Goal: Transaction & Acquisition: Obtain resource

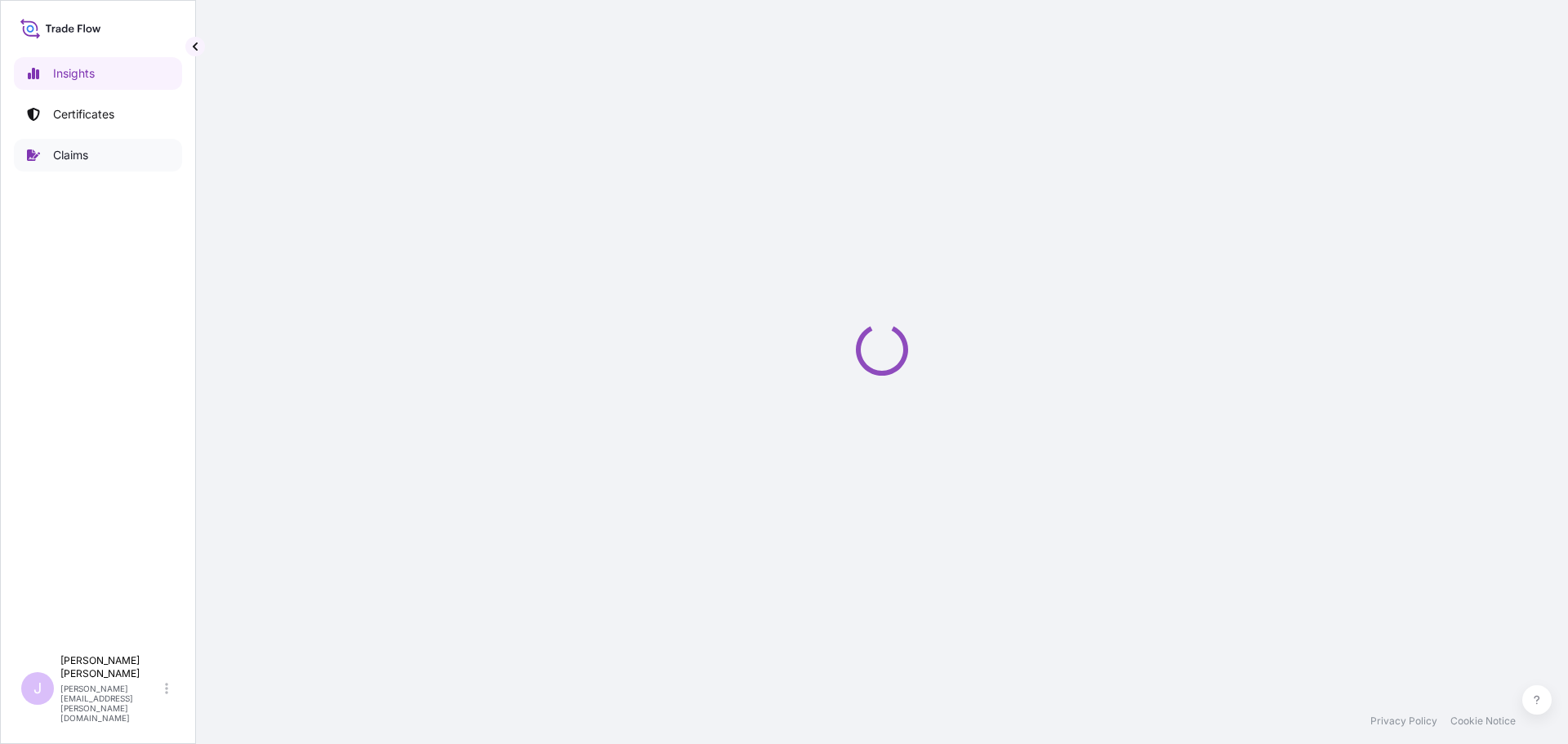
click at [80, 111] on p "Certificates" at bounding box center [84, 114] width 61 height 17
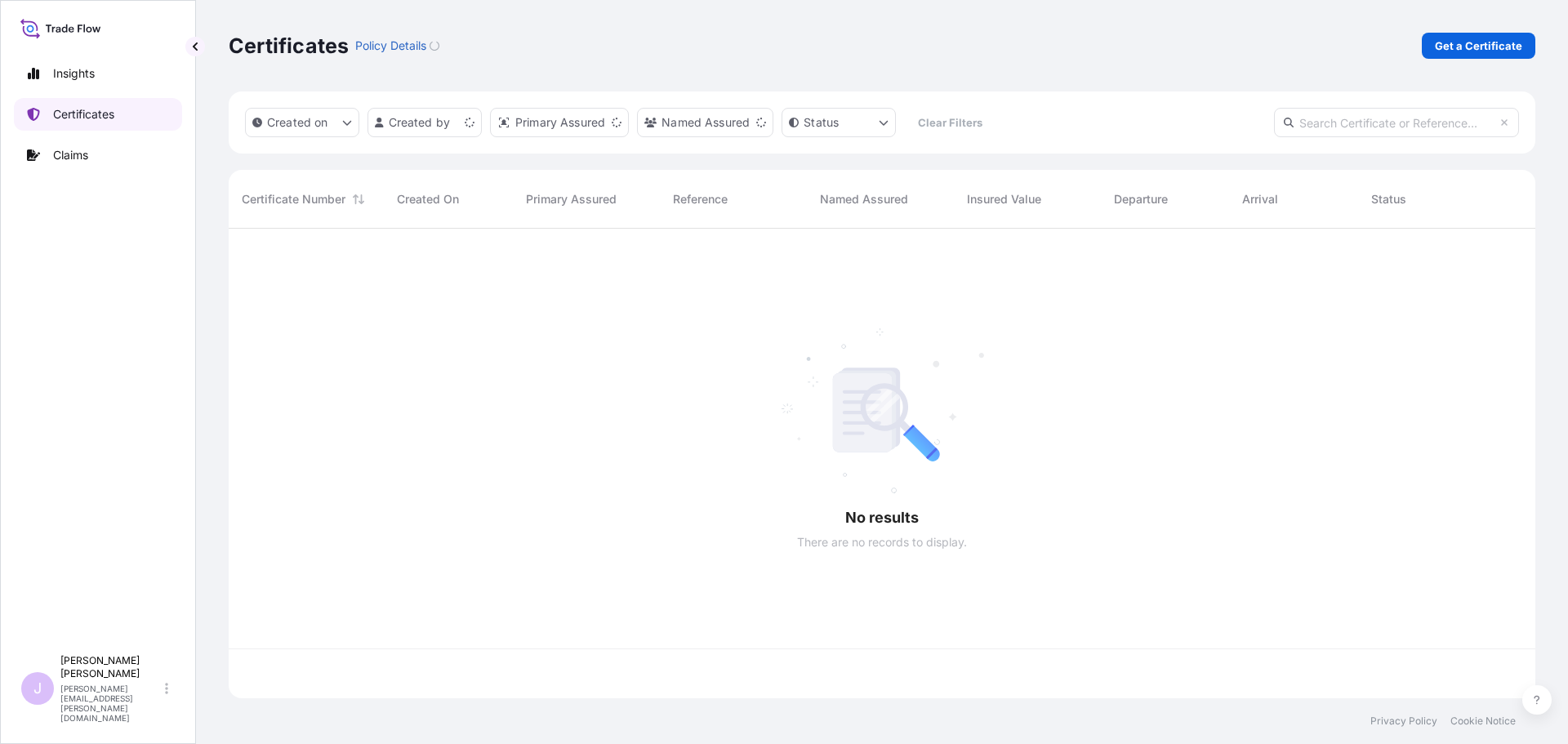
scroll to position [466, 1294]
click at [1440, 53] on p "Get a Certificate" at bounding box center [1478, 46] width 87 height 17
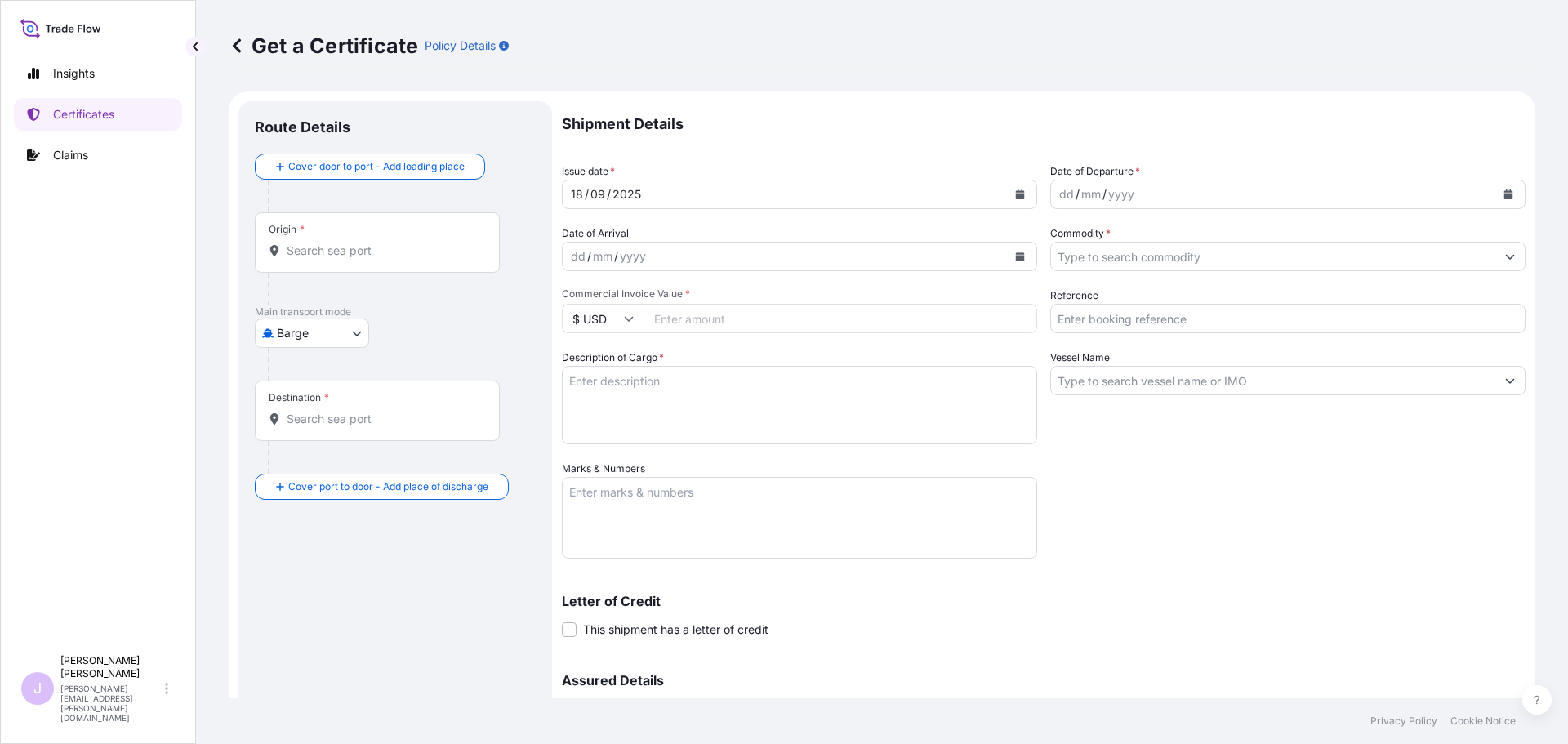
click at [355, 339] on body "Insights Certificates Claims J [PERSON_NAME] [PERSON_NAME][EMAIL_ADDRESS][PERSO…" at bounding box center [784, 372] width 1568 height 744
click at [307, 461] on span "Ocean Vessel" at bounding box center [322, 464] width 72 height 17
select select "Ocean Vessel"
click at [377, 219] on div "Origin *" at bounding box center [378, 248] width 245 height 60
click at [377, 249] on input "Origin *" at bounding box center [383, 257] width 193 height 17
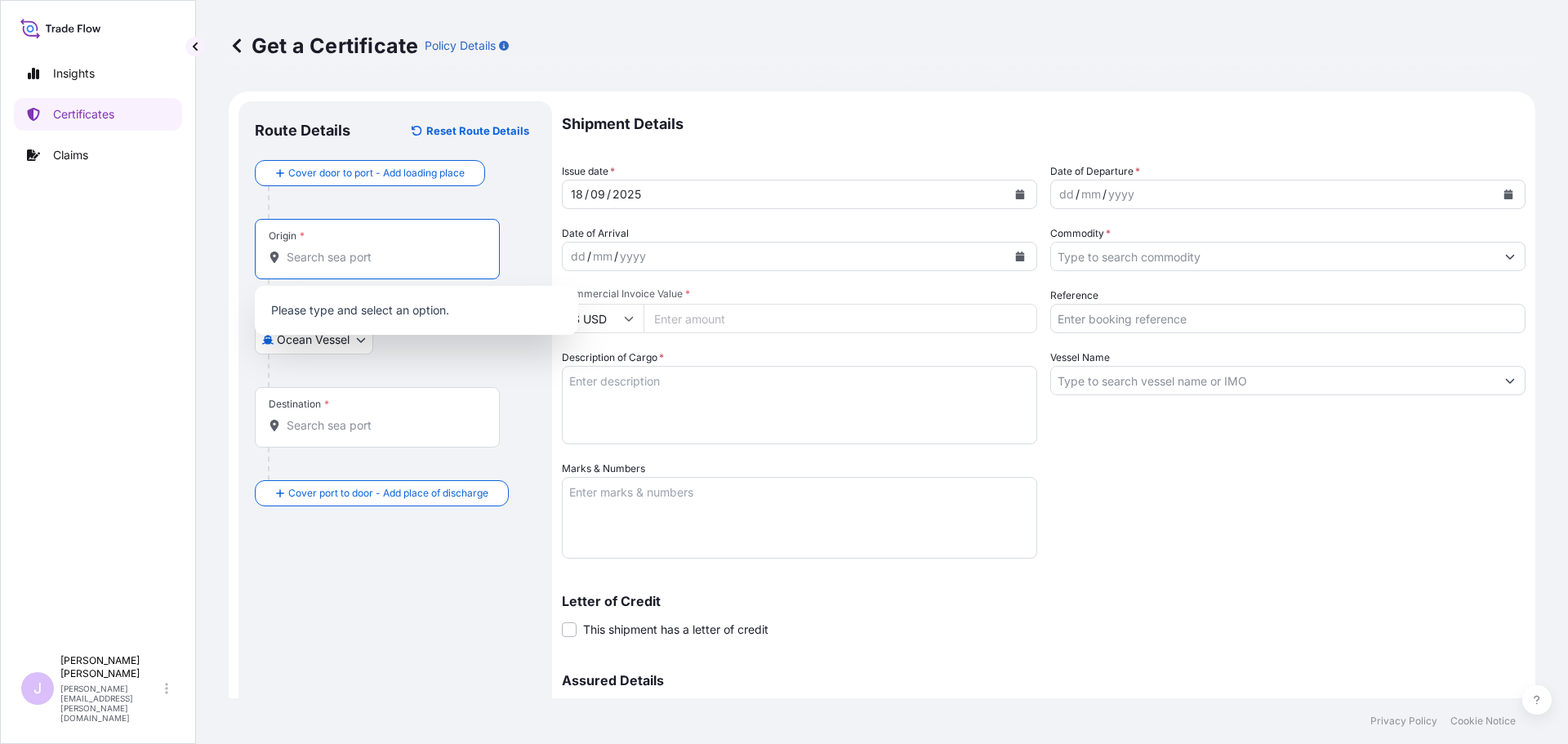
click at [359, 246] on div "Origin *" at bounding box center [378, 248] width 245 height 60
click at [359, 249] on input "Origin *" at bounding box center [383, 257] width 193 height 17
type input "F"
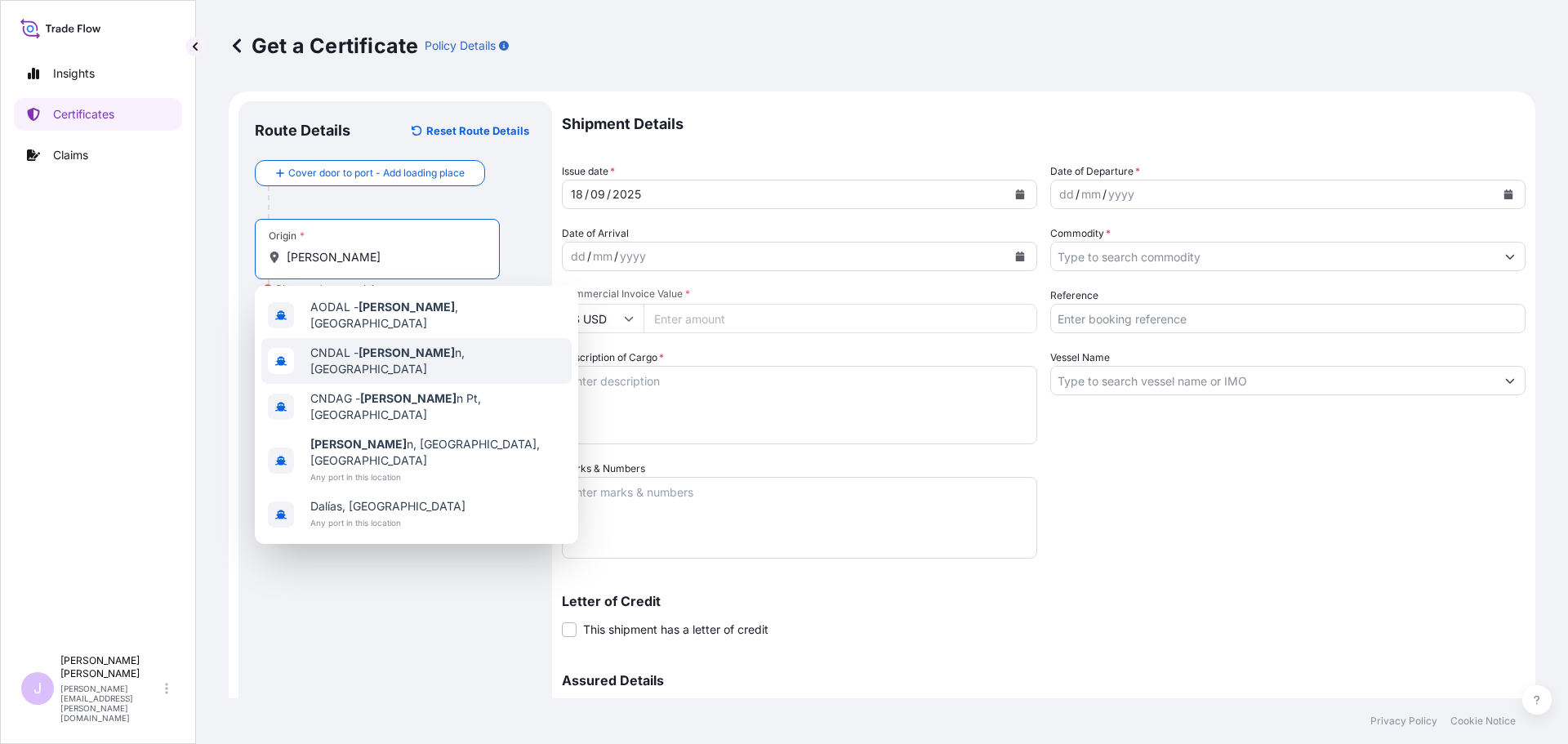
click at [392, 358] on span "CNDAL - [PERSON_NAME] n, [GEOGRAPHIC_DATA]" at bounding box center [438, 360] width 255 height 33
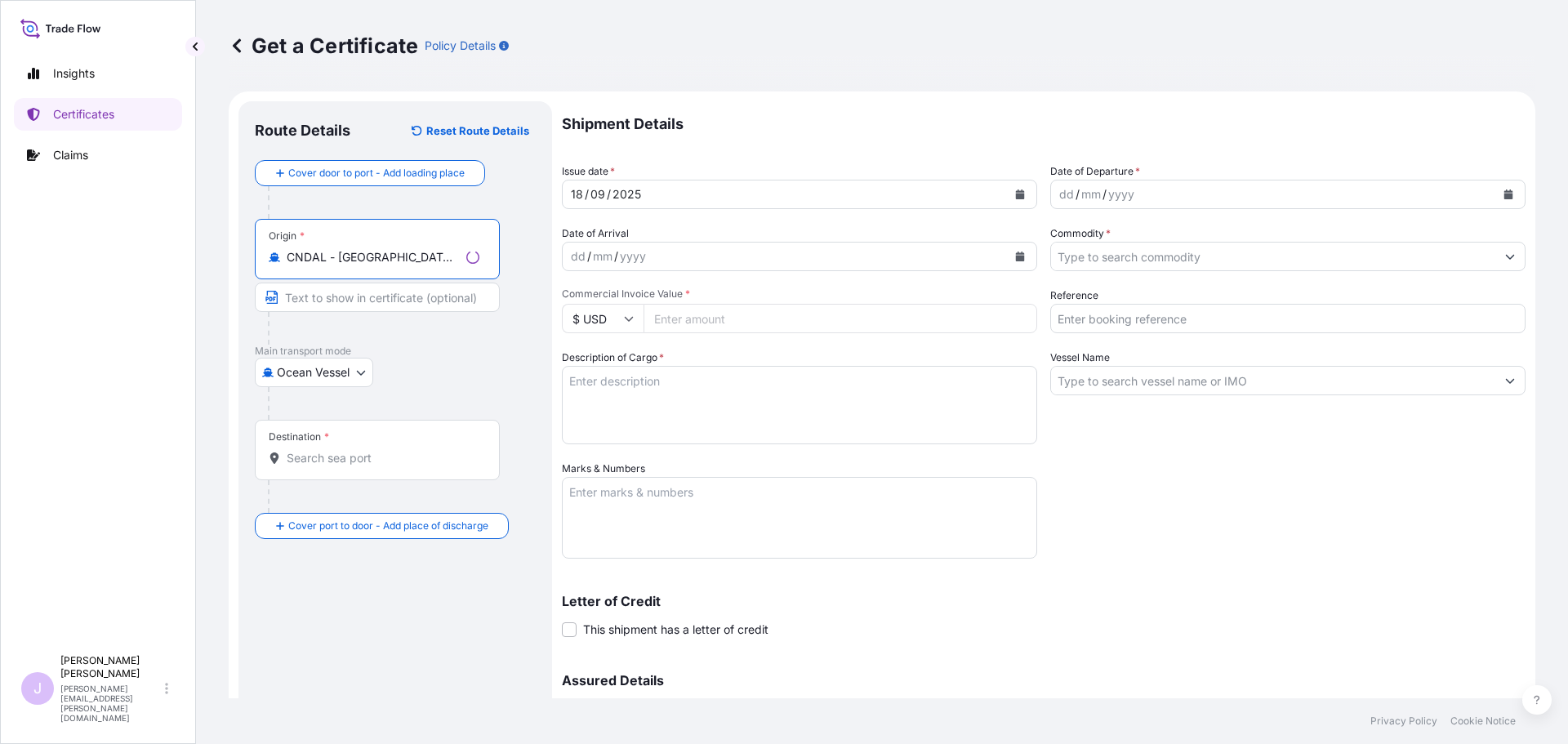
type input "CNDAL - [GEOGRAPHIC_DATA], [GEOGRAPHIC_DATA]"
click at [360, 445] on div "Destination *" at bounding box center [378, 449] width 245 height 60
click at [360, 450] on input "Destination *" at bounding box center [383, 458] width 193 height 17
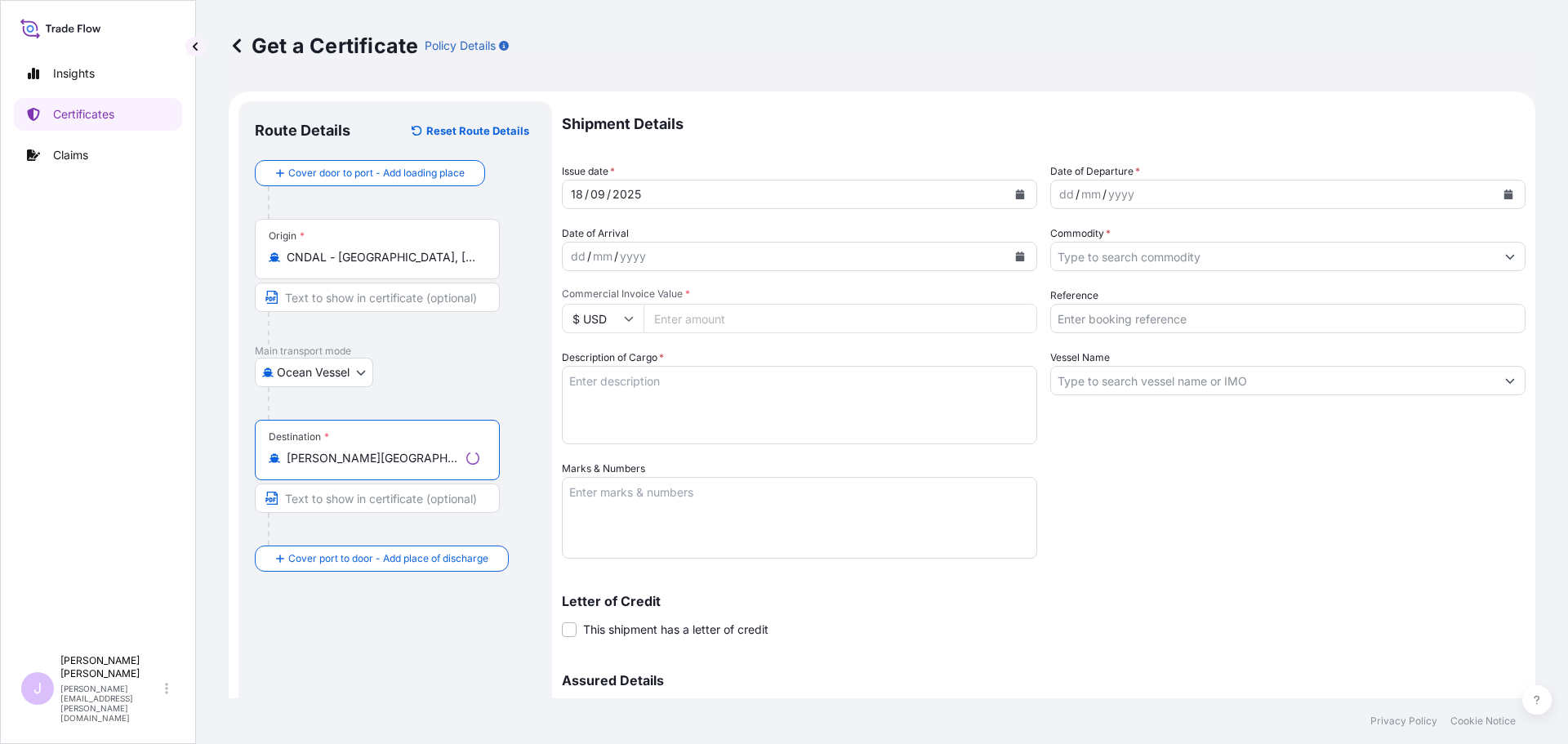
type input "[PERSON_NAME][GEOGRAPHIC_DATA], [GEOGRAPHIC_DATA]"
click at [1504, 194] on icon "Calendar" at bounding box center [1508, 194] width 9 height 10
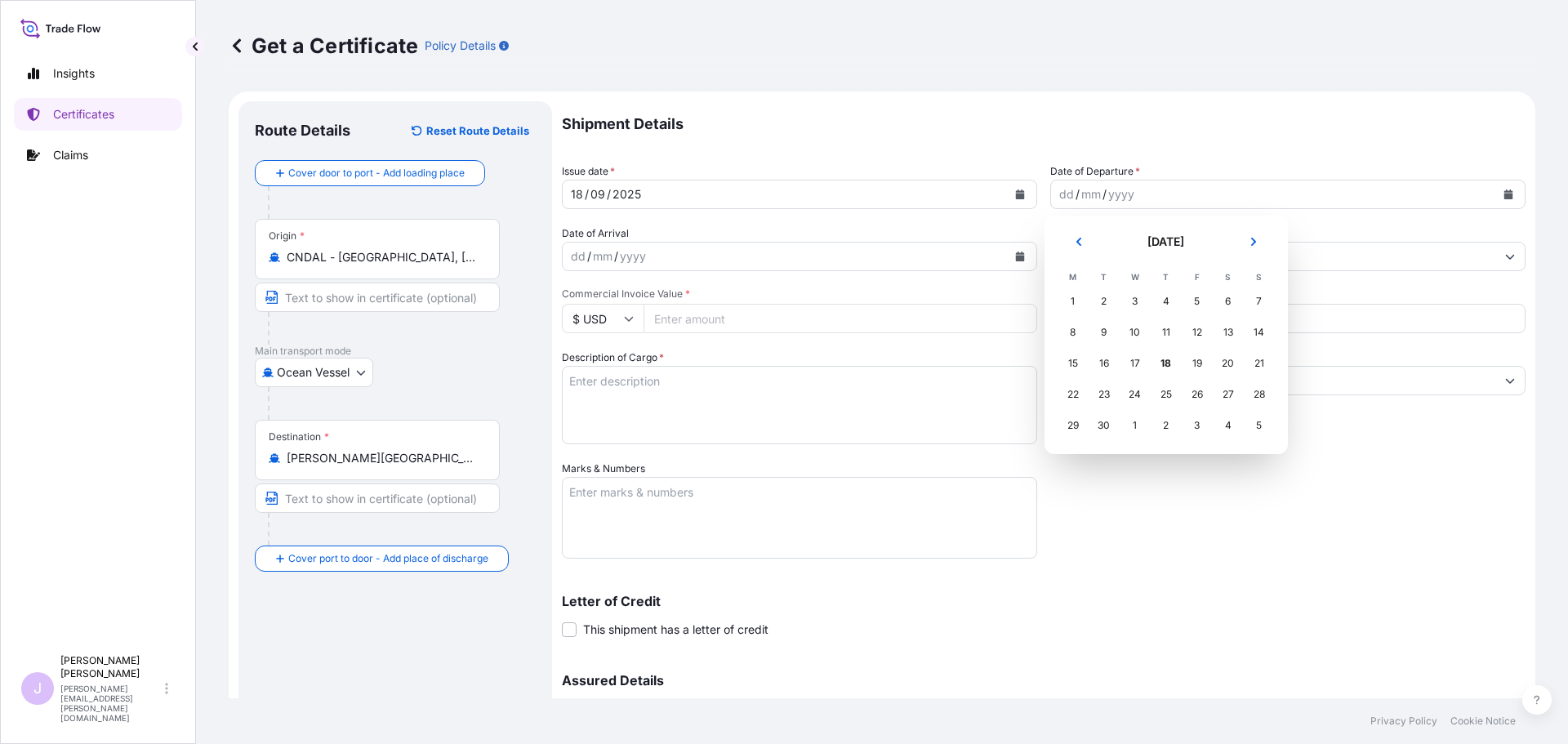
click at [1075, 247] on button "Previous" at bounding box center [1078, 241] width 36 height 26
click at [1223, 427] on div "30" at bounding box center [1228, 425] width 30 height 30
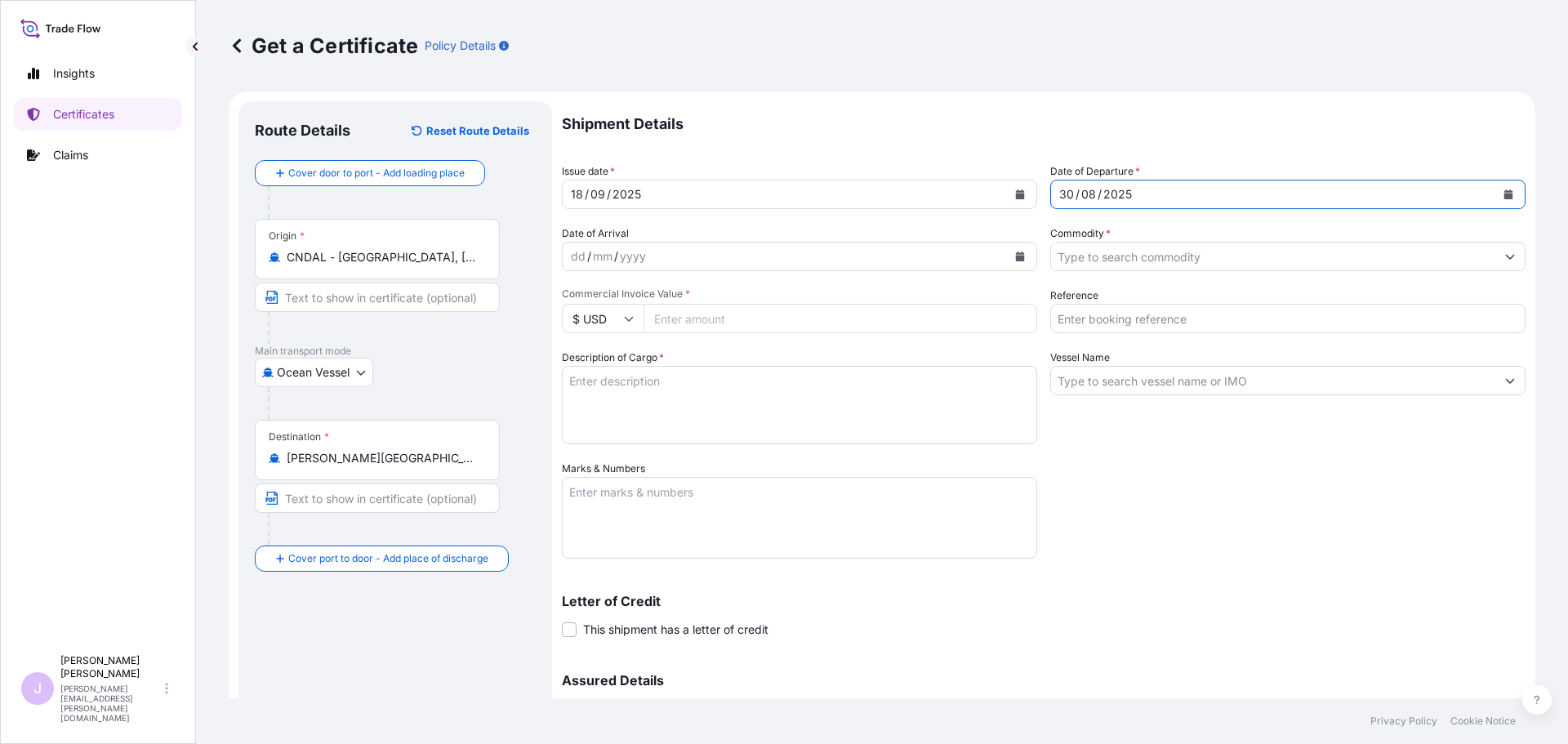
click at [1094, 264] on input "Commodity *" at bounding box center [1272, 256] width 444 height 30
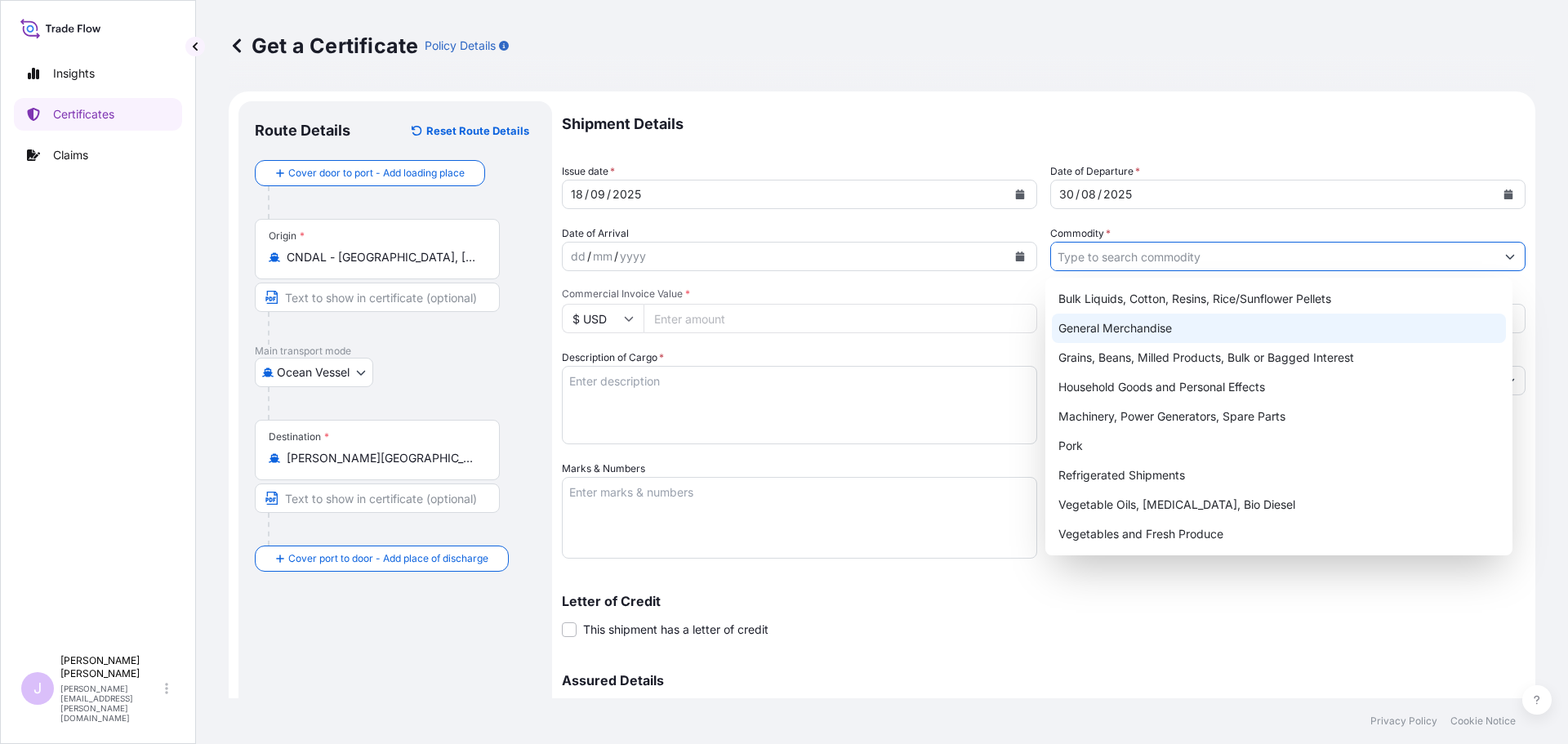
click at [1104, 329] on div "General Merchandise" at bounding box center [1279, 328] width 455 height 30
type input "General Merchandise"
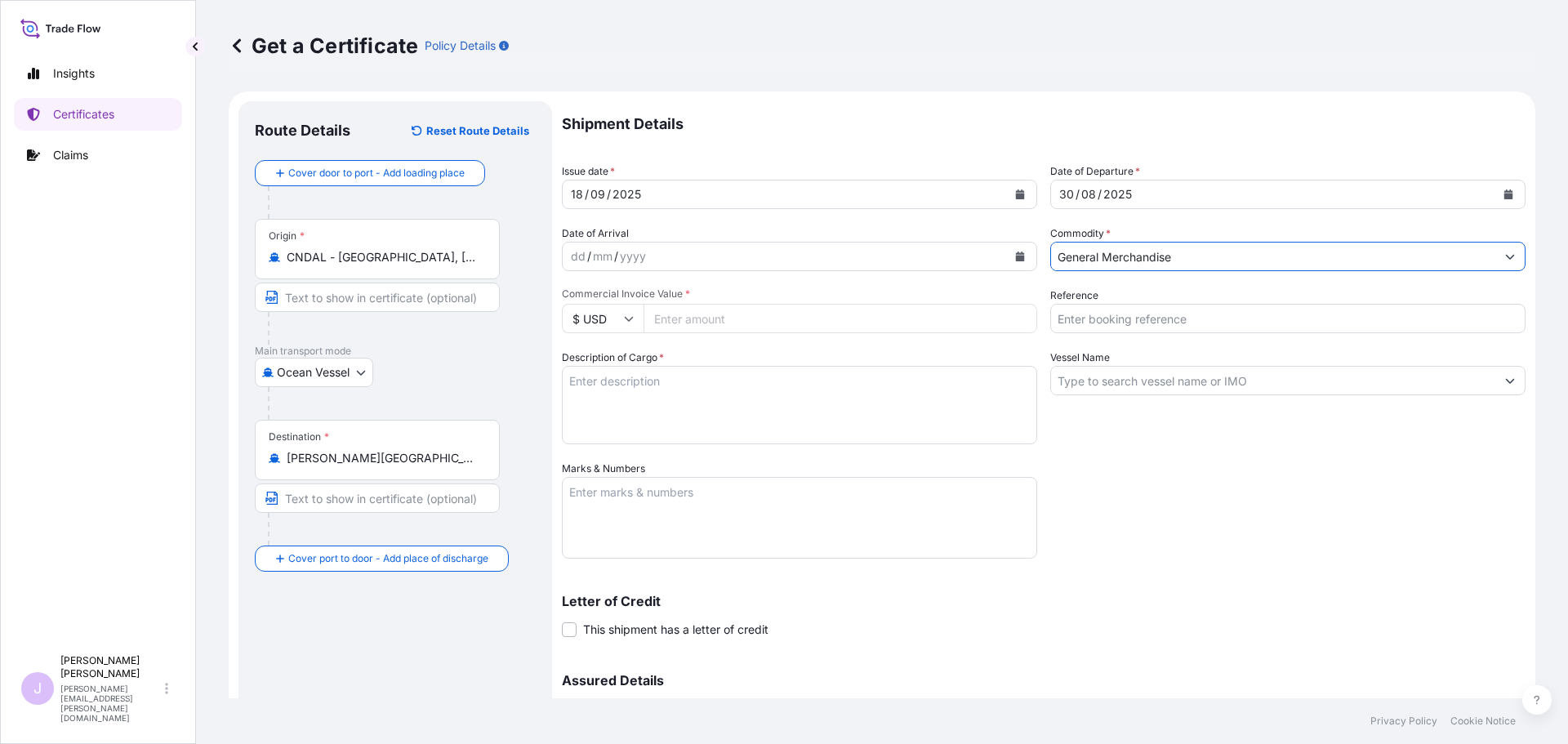
click at [1106, 316] on input "Reference" at bounding box center [1287, 319] width 475 height 30
type input "FA14892"
click at [1156, 383] on input "Vessel Name" at bounding box center [1272, 381] width 444 height 30
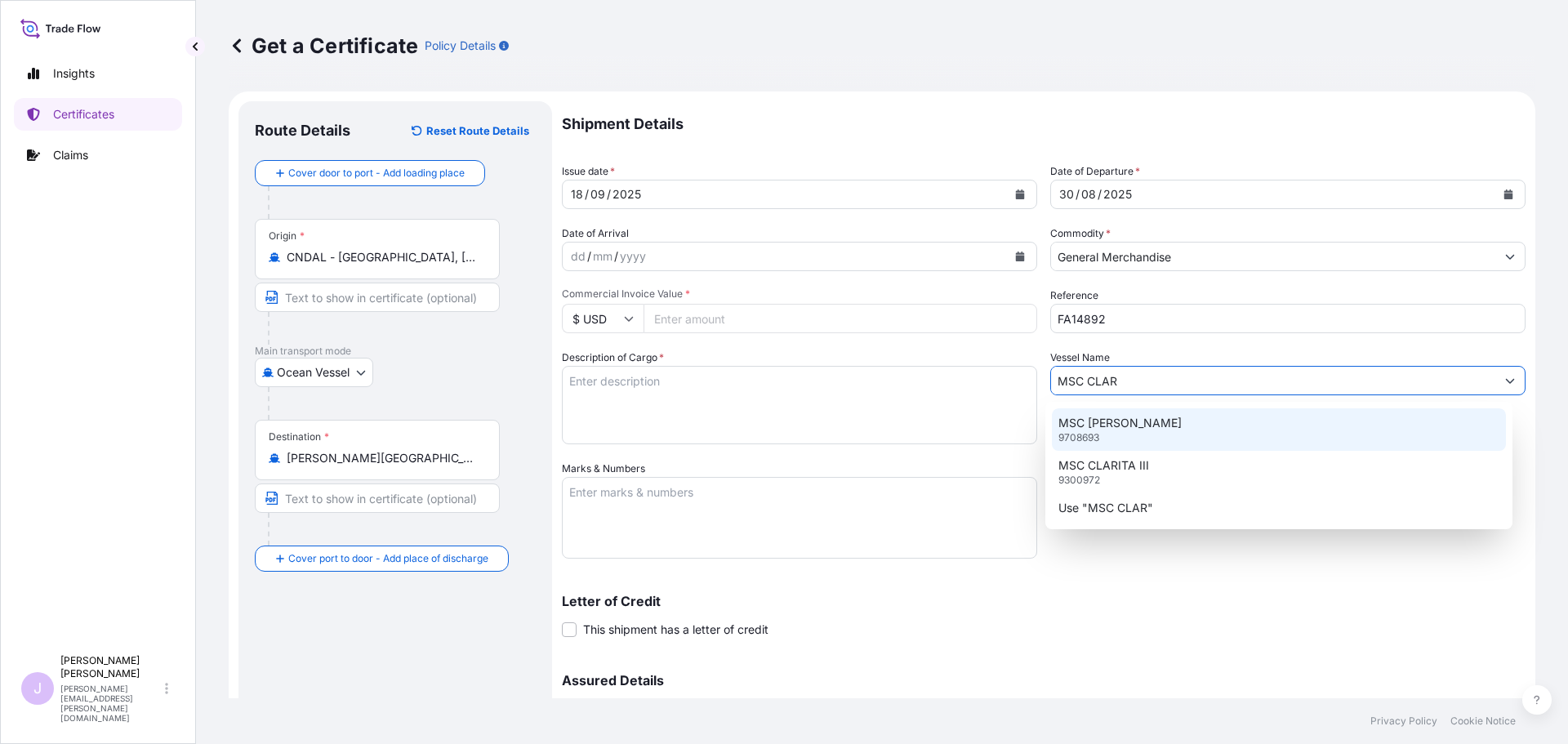
click at [1148, 425] on div "MSC [PERSON_NAME] 9708693" at bounding box center [1279, 429] width 455 height 43
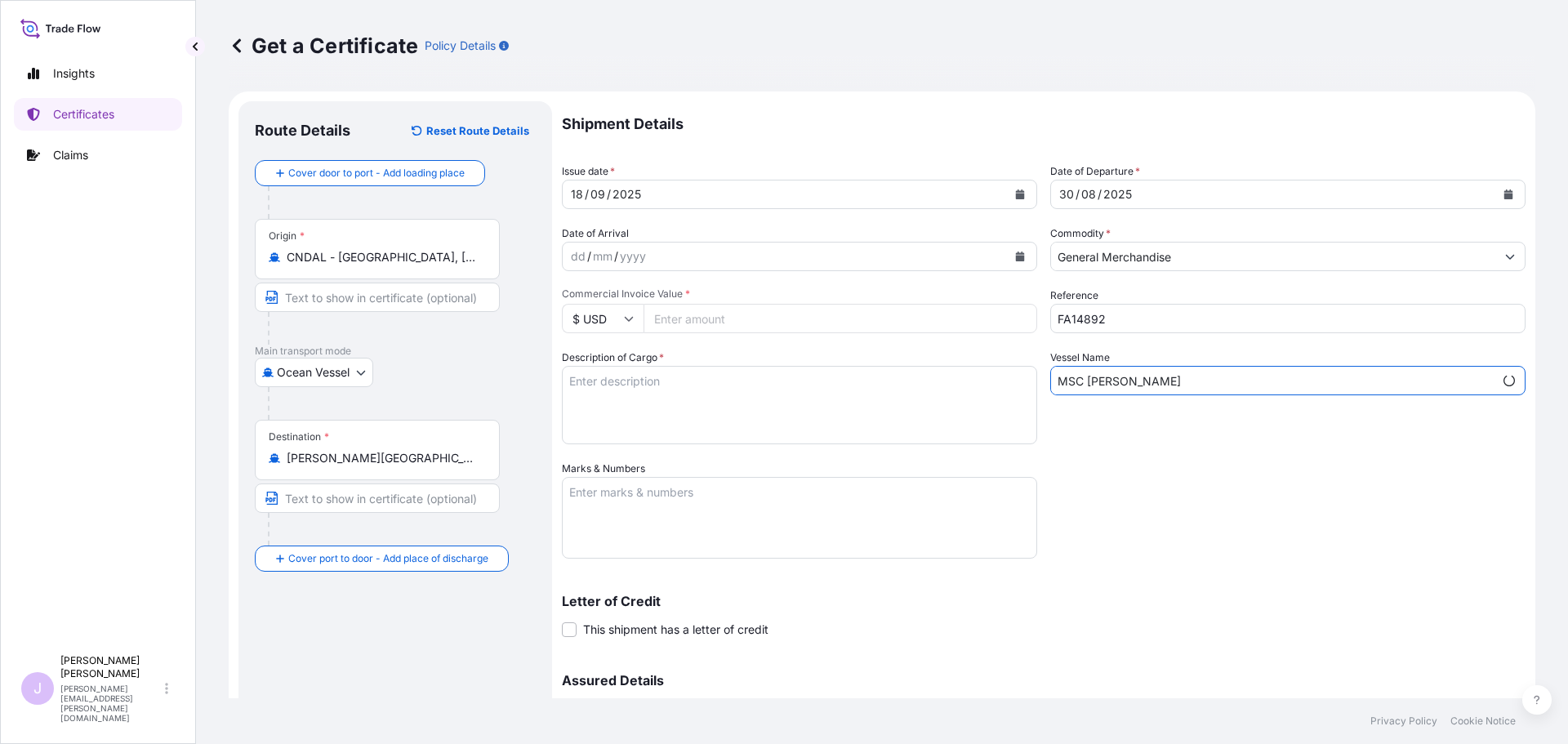
type input "MSC [PERSON_NAME]"
click at [713, 322] on input "Commercial Invoice Value *" at bounding box center [840, 319] width 394 height 30
click at [732, 384] on textarea "Description of Cargo *" at bounding box center [799, 405] width 475 height 78
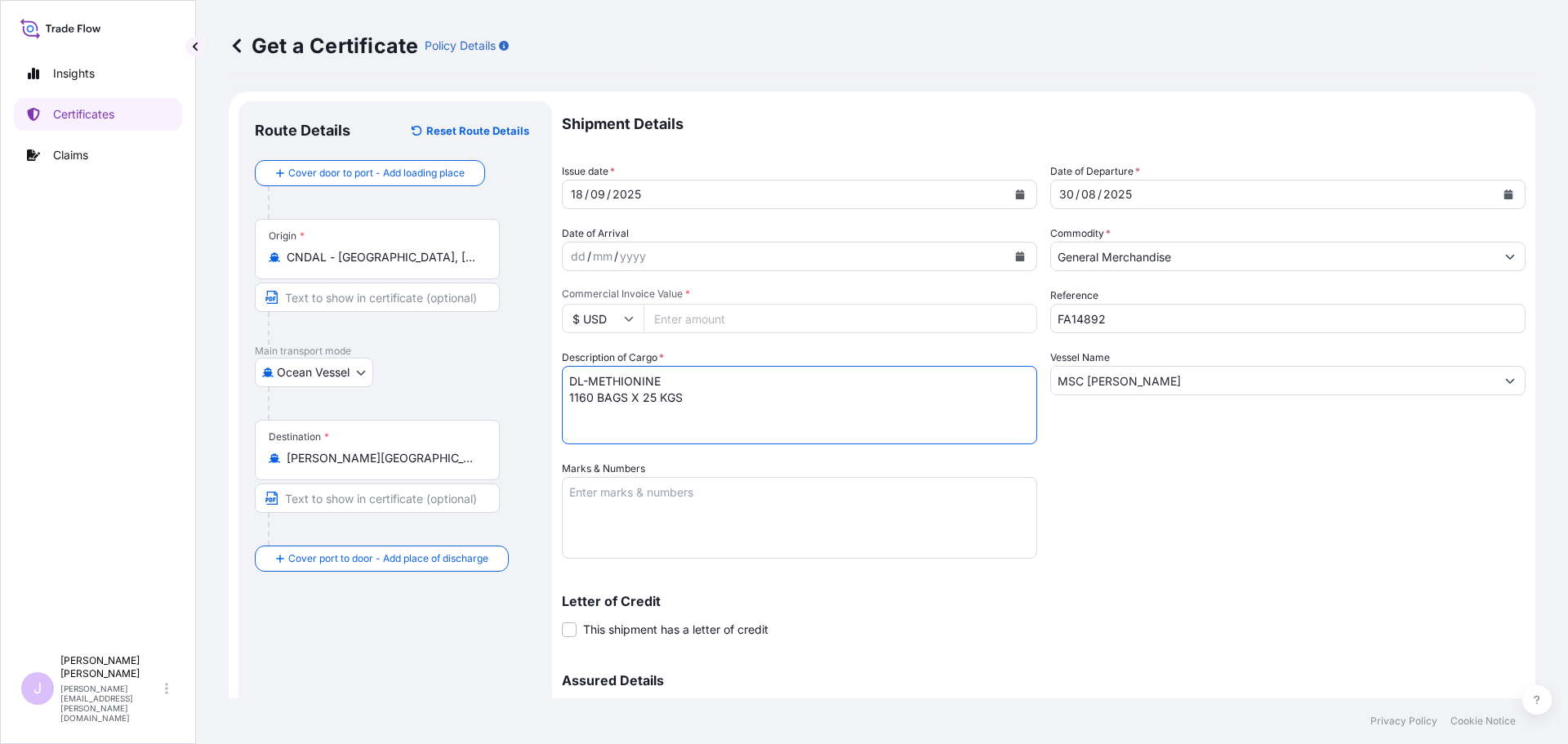
type textarea "DL-METHIONINE 1160 BAGS X 25 KGS"
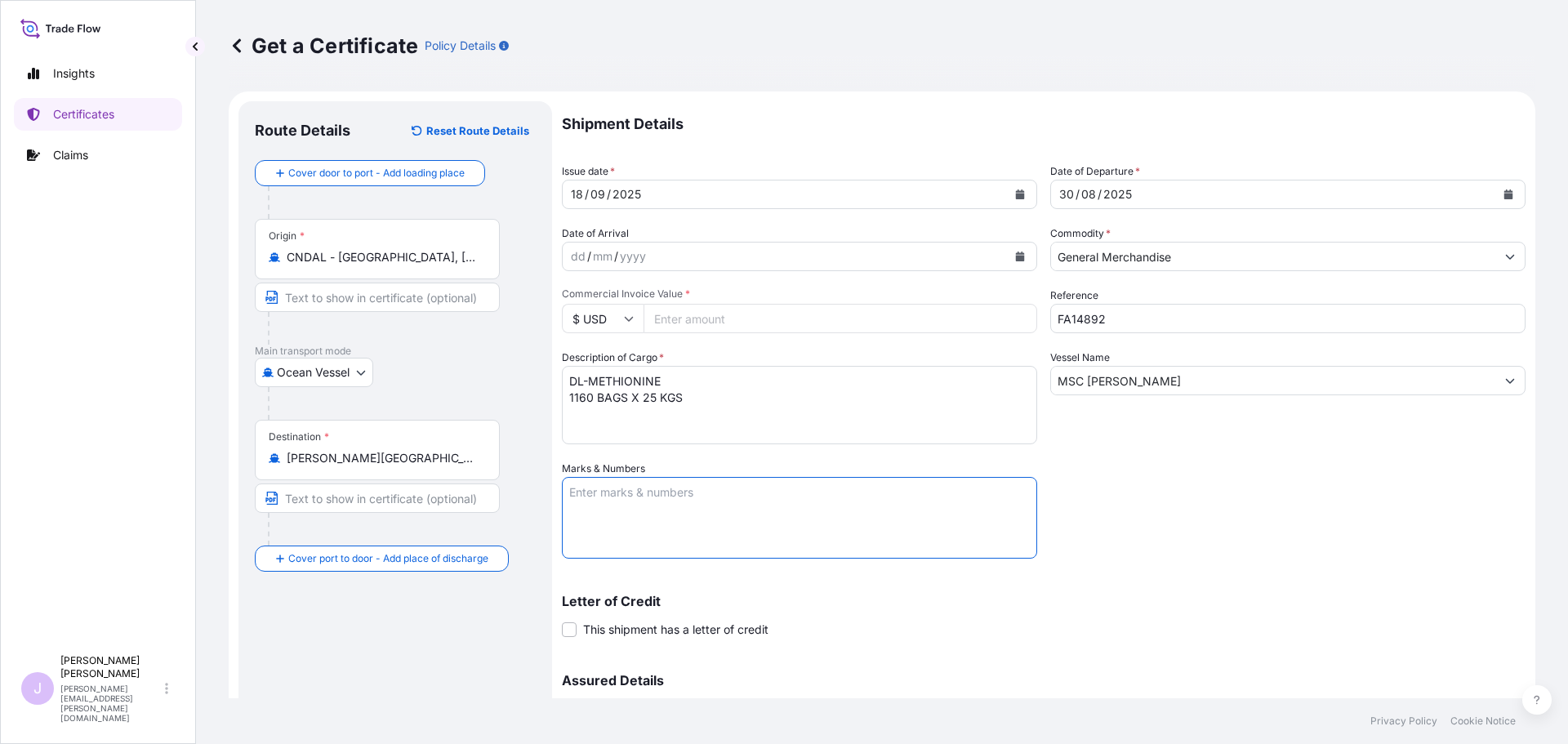
click at [663, 541] on textarea "Marks & Numbers" at bounding box center [799, 517] width 475 height 82
paste textarea "SEABOARD OVERSEAS [GEOGRAPHIC_DATA] SAS [STREET_ADDRESS] NIT: 900.219.353-1"
type textarea "BL MEDUHW256513 SEABOARD OVERSEAS [GEOGRAPHIC_DATA] SAS [STREET_ADDRESS] NIT: 9…"
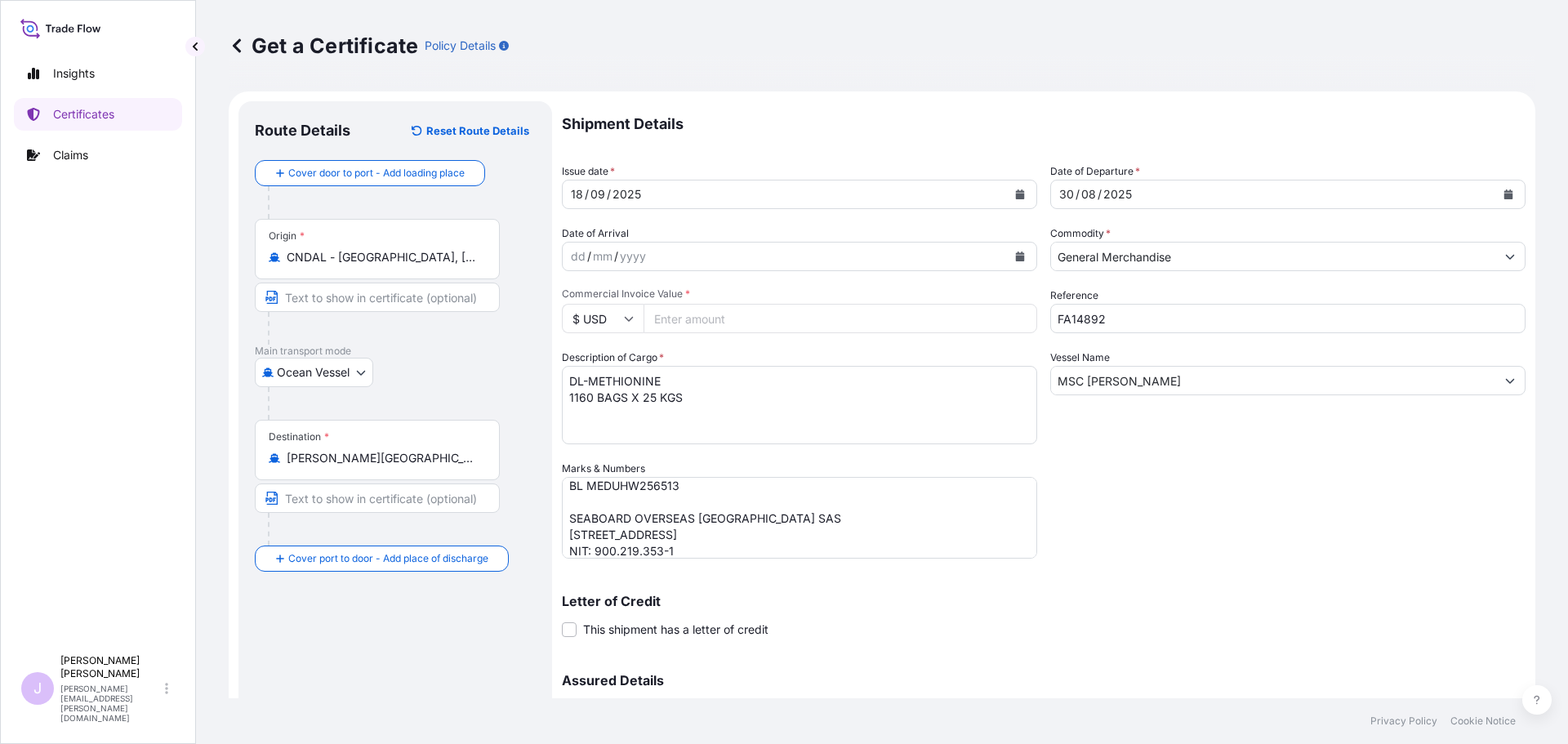
click at [707, 320] on input "Commercial Invoice Value *" at bounding box center [840, 319] width 394 height 30
type input "84742"
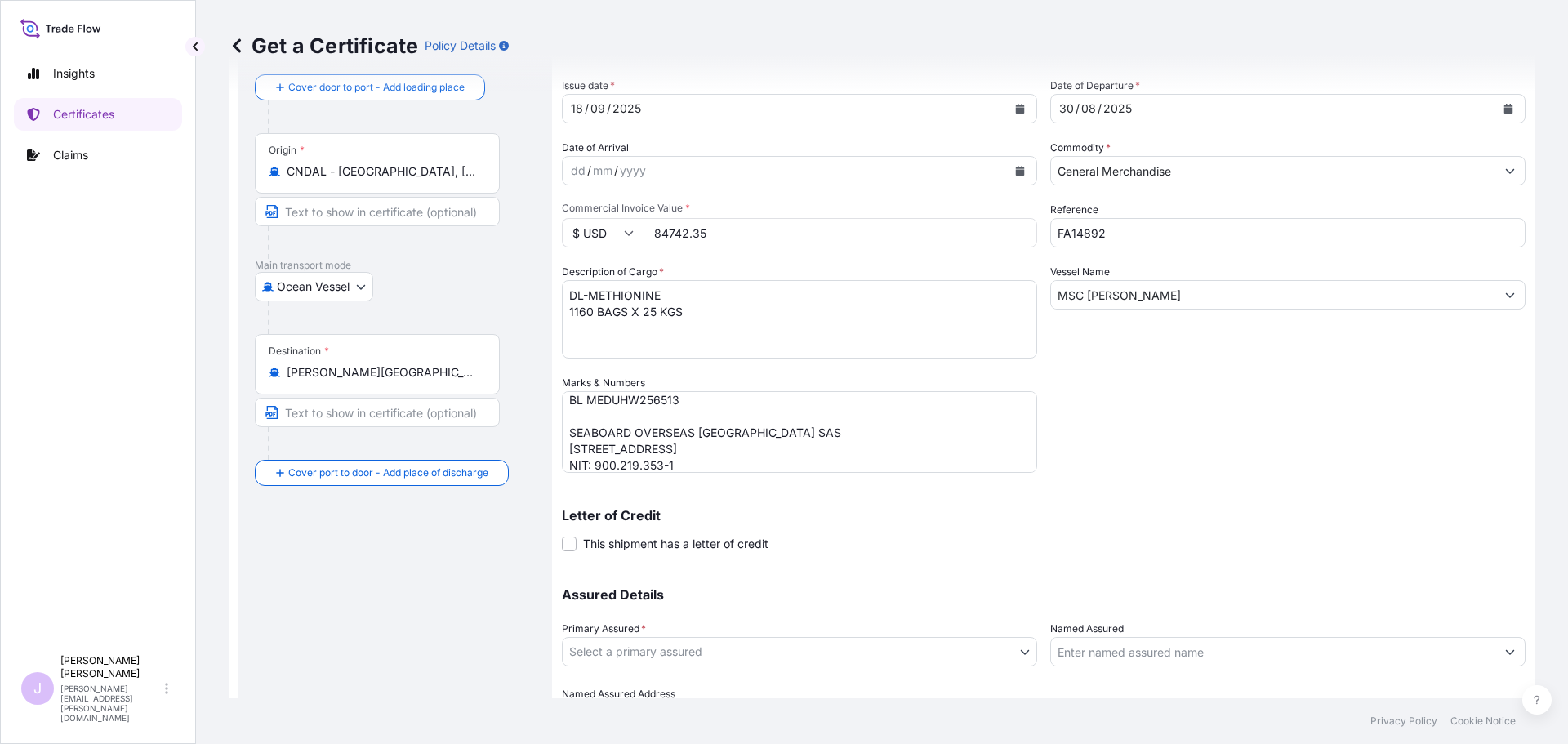
scroll to position [175, 0]
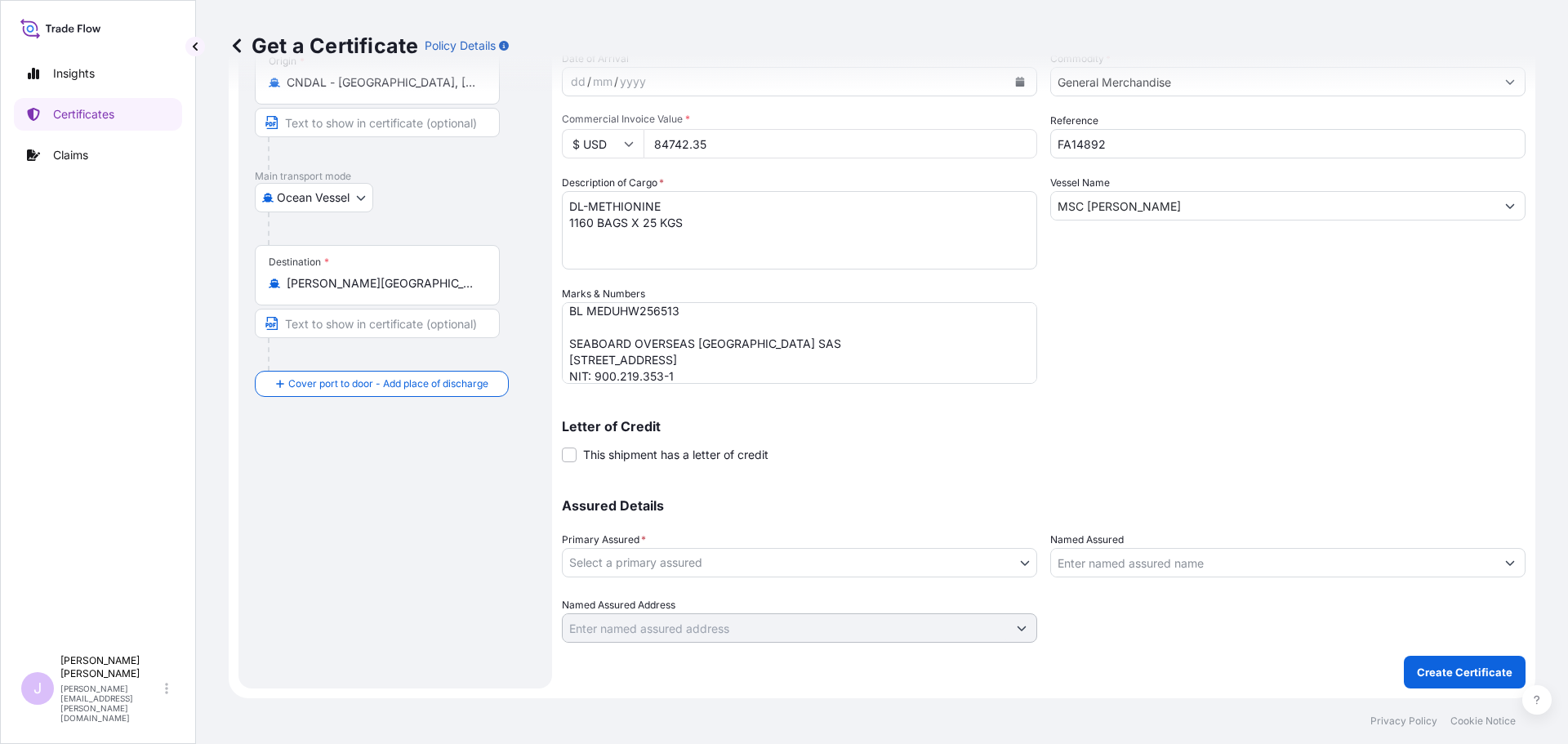
type input "84742.35"
click at [909, 570] on body "Insights Certificates Claims J [PERSON_NAME] [PERSON_NAME][EMAIL_ADDRESS][PERSO…" at bounding box center [784, 372] width 1568 height 744
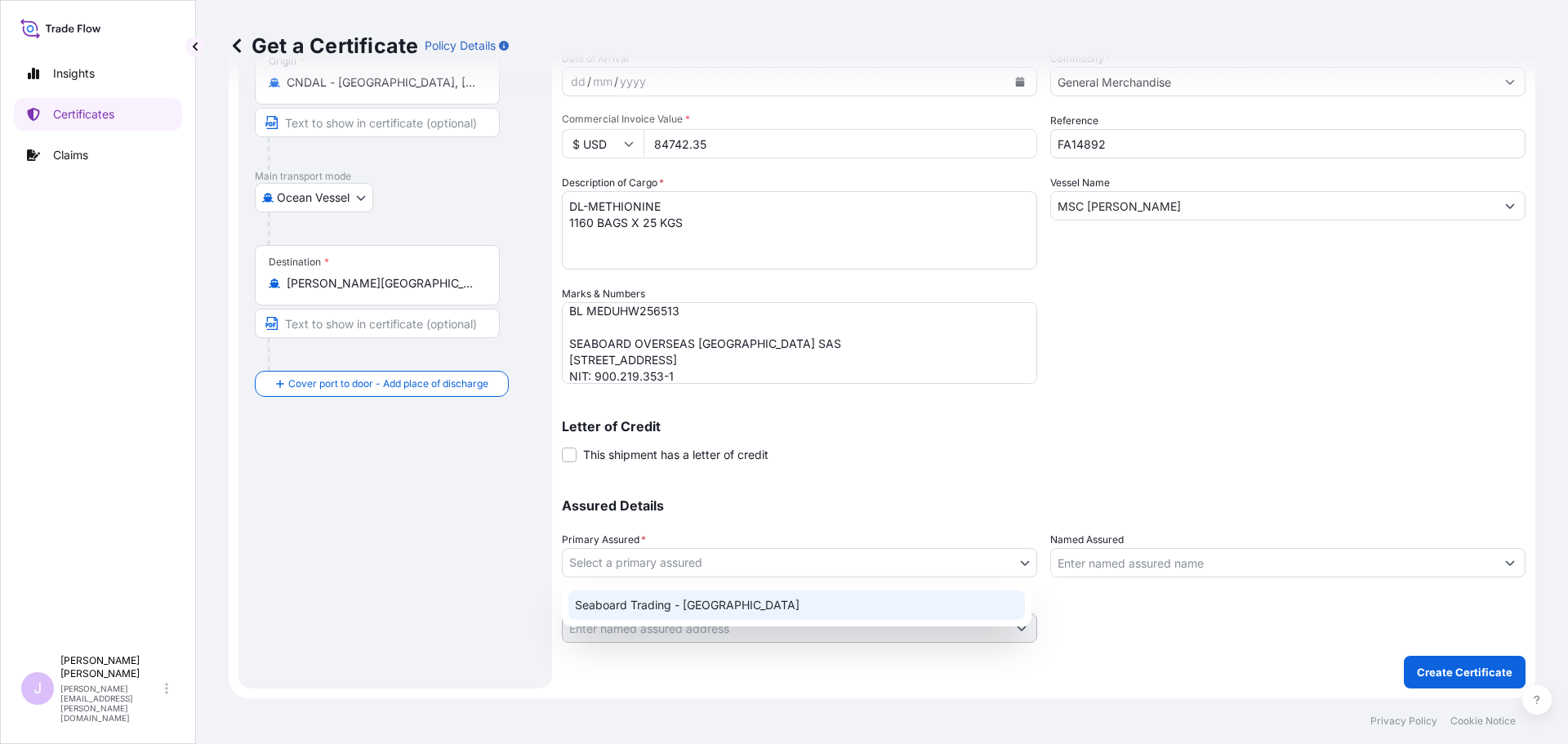
click at [821, 605] on div "Seaboard Trading - [GEOGRAPHIC_DATA]" at bounding box center [795, 605] width 456 height 30
select select "31639"
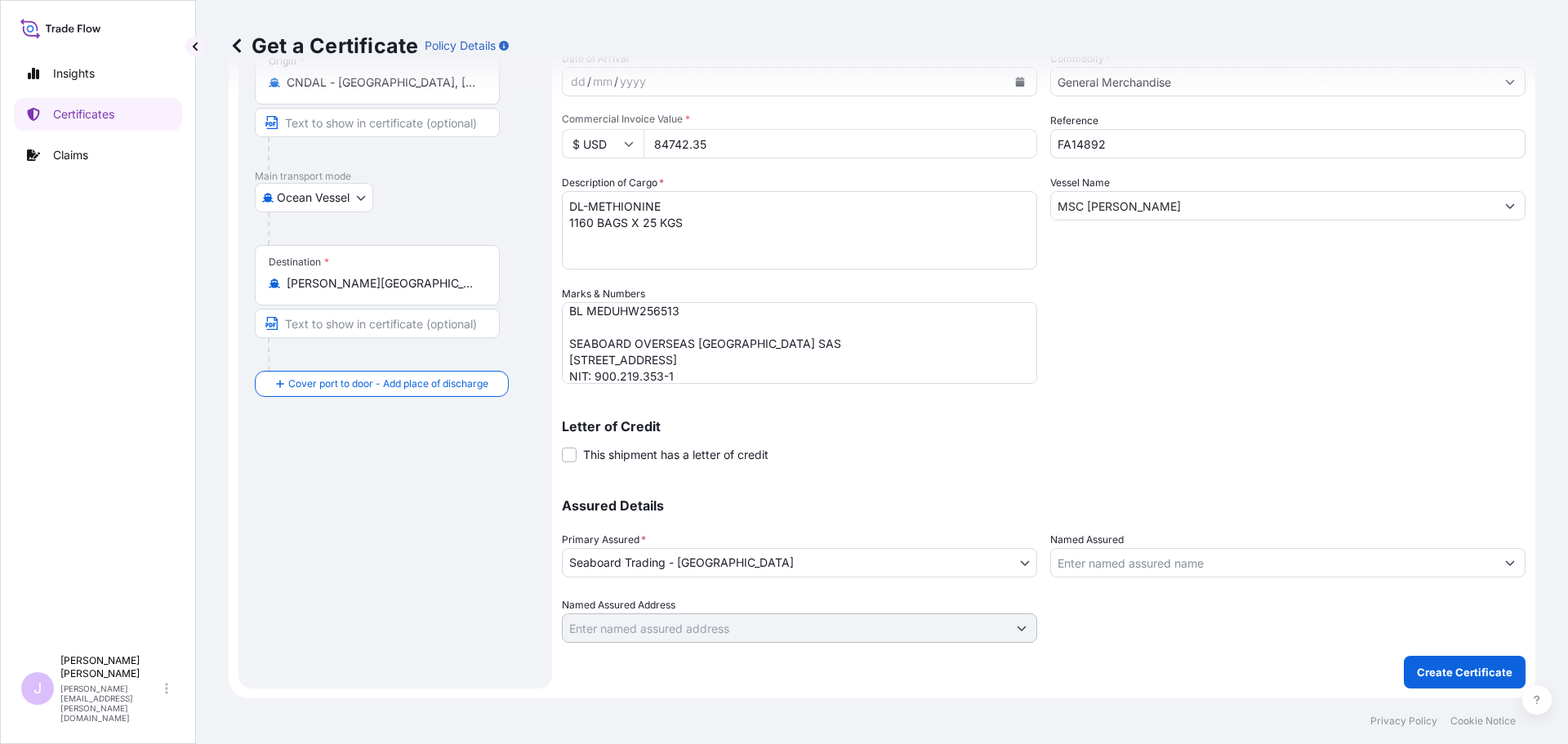
click at [1178, 565] on input "Named Assured" at bounding box center [1272, 563] width 444 height 30
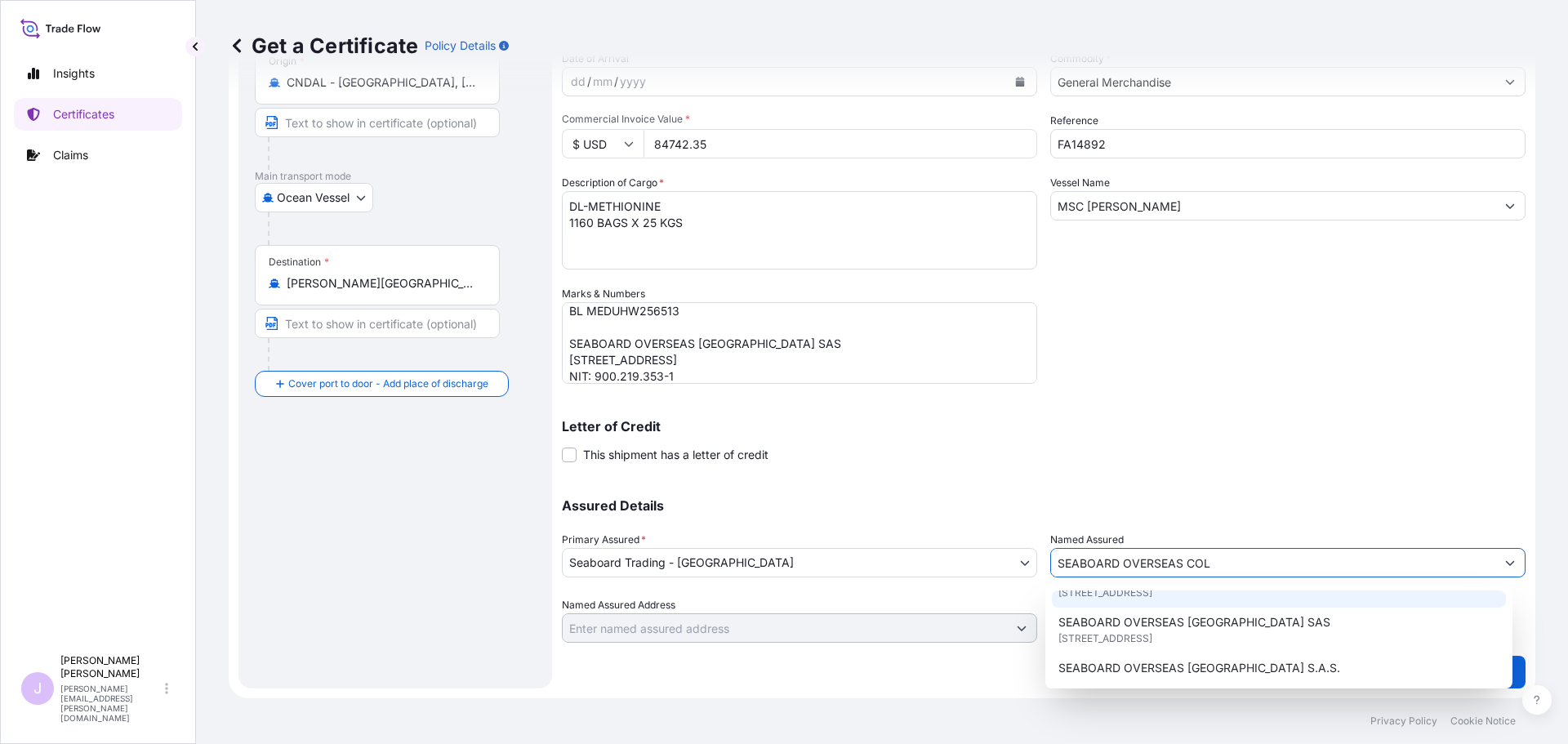
scroll to position [88, 0]
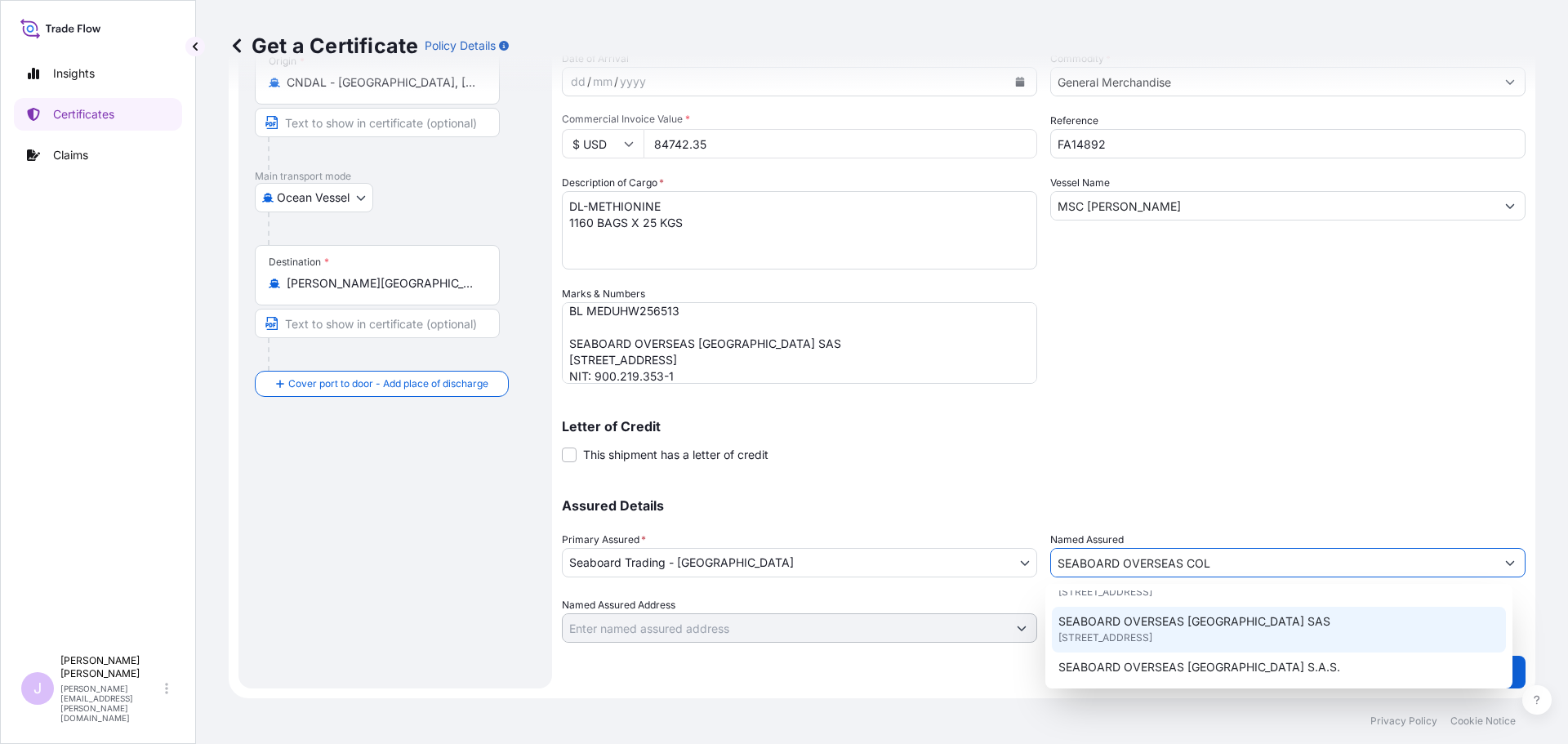
click at [1153, 636] on span "[STREET_ADDRESS]" at bounding box center [1105, 637] width 94 height 17
type input "SEABOARD OVERSEAS [GEOGRAPHIC_DATA] SAS"
type input "CARRERA 11 NO 77A-49 OF.902"
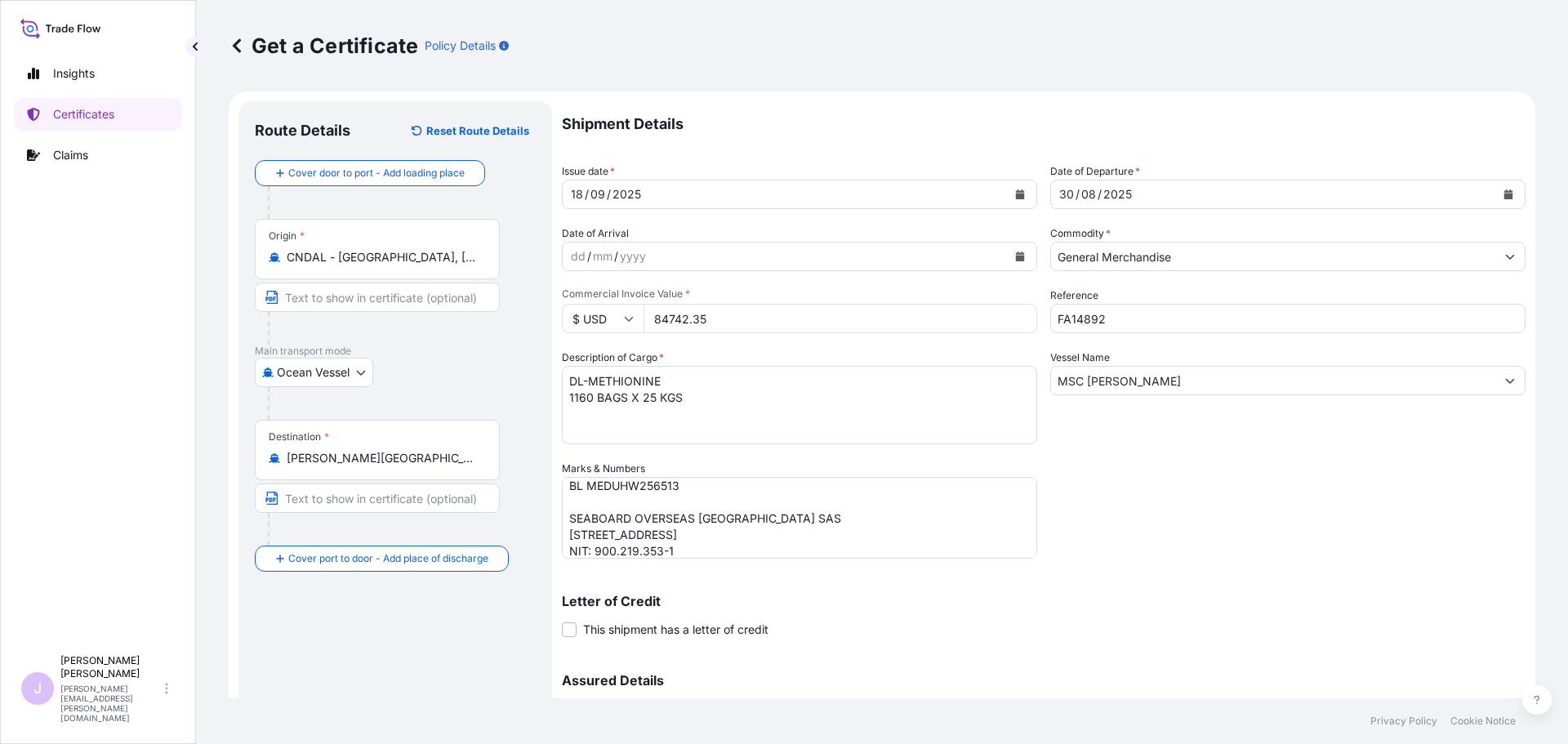
scroll to position [175, 0]
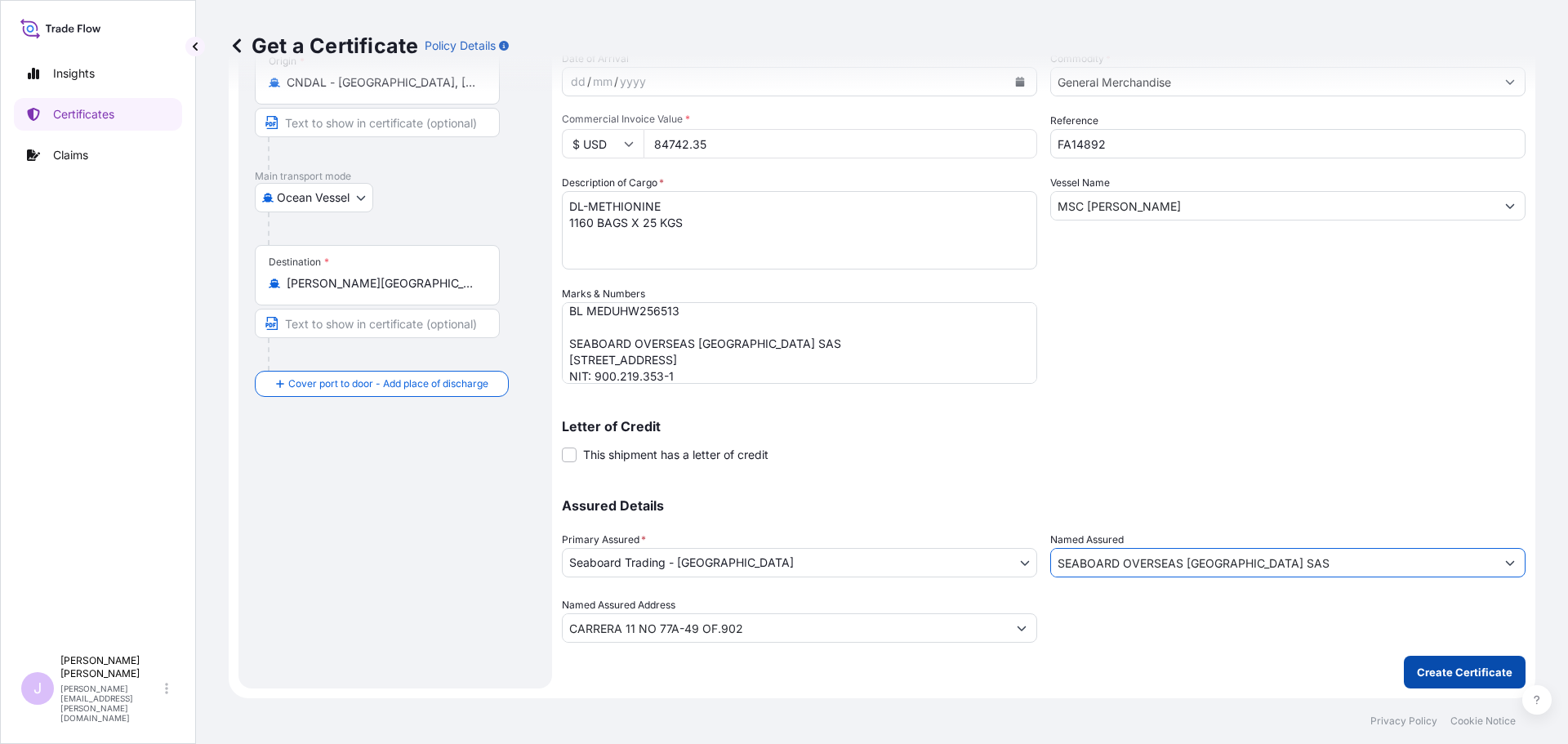
type input "SEABOARD OVERSEAS [GEOGRAPHIC_DATA] SAS"
click at [1456, 667] on p "Create Certificate" at bounding box center [1464, 672] width 96 height 17
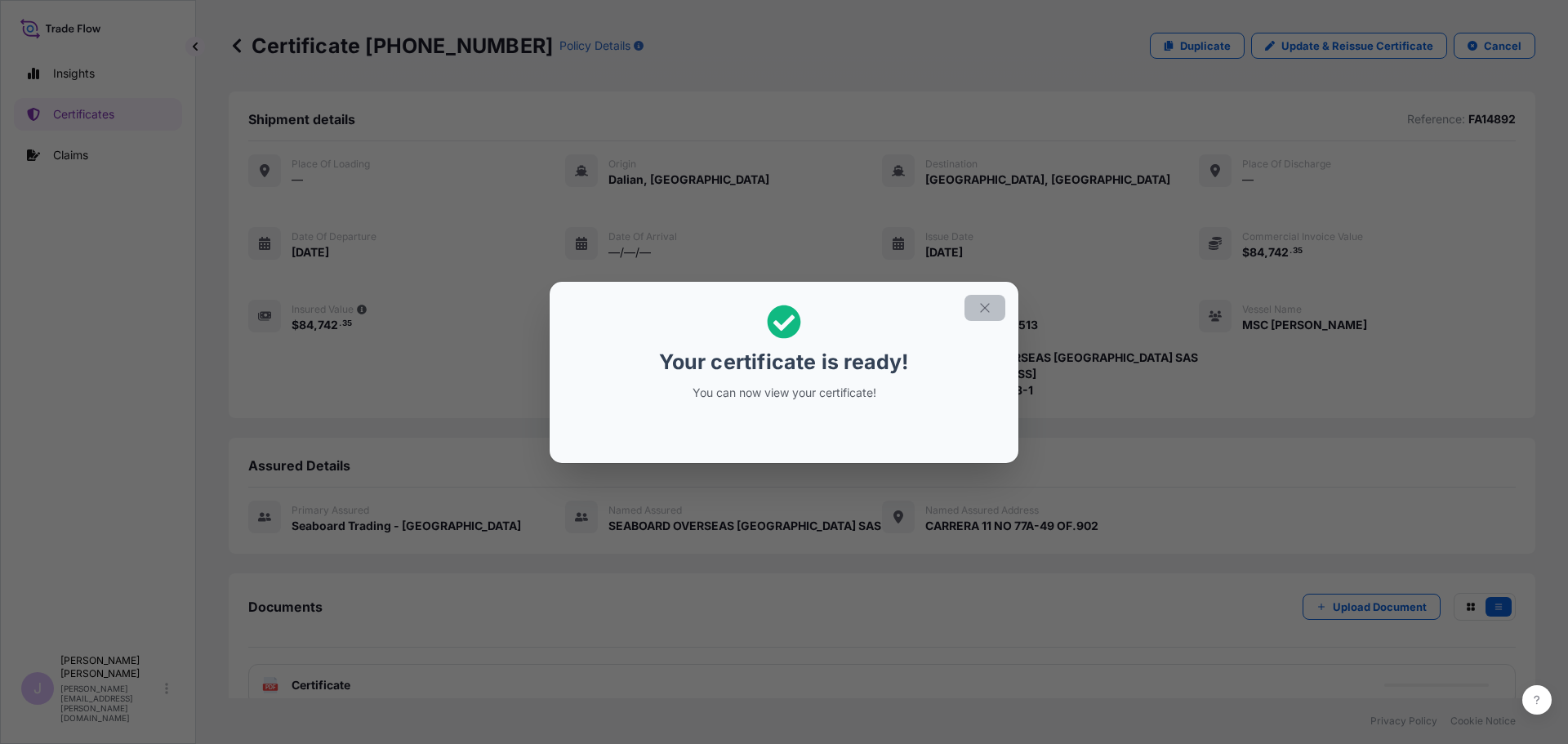
click at [984, 302] on icon "button" at bounding box center [984, 308] width 15 height 15
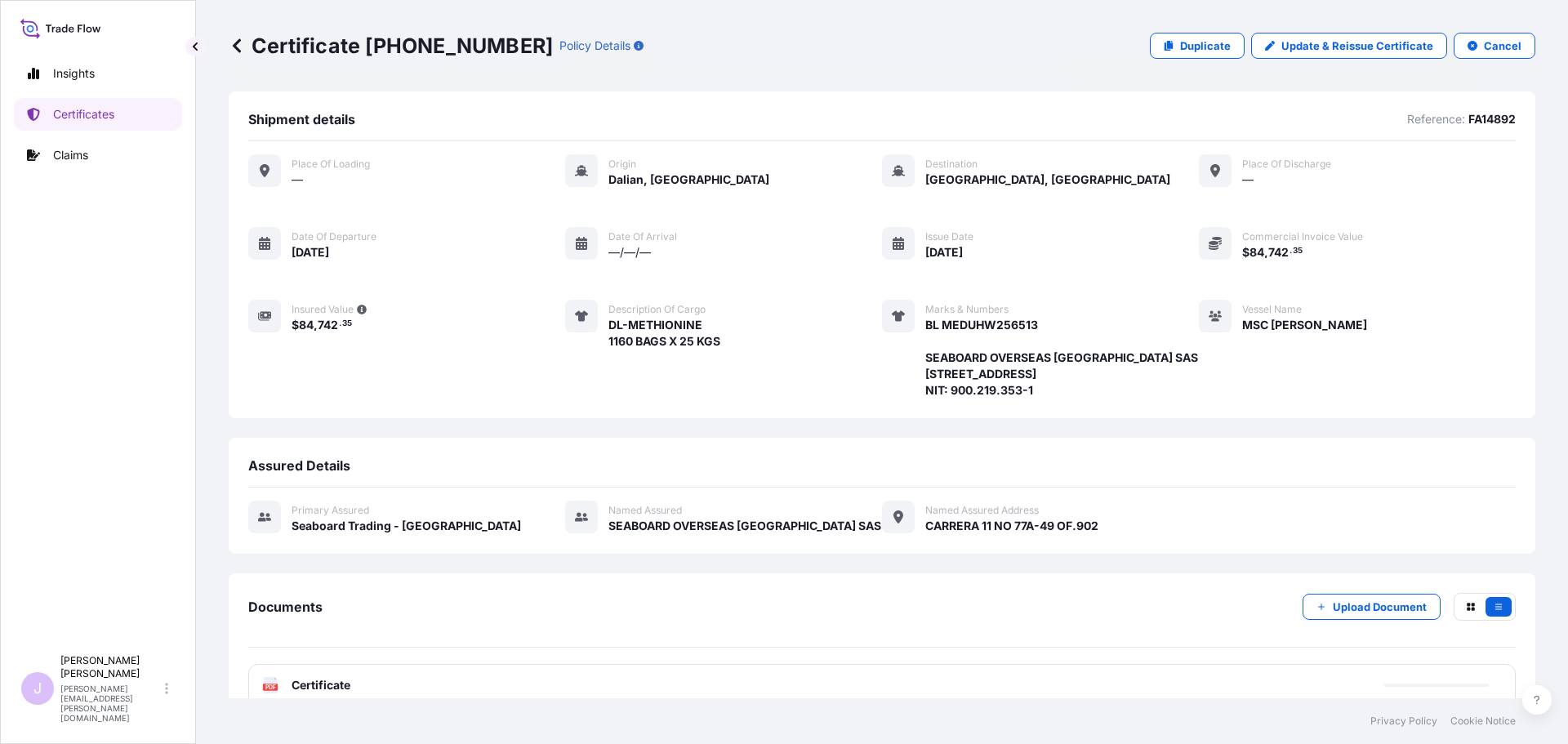
scroll to position [146, 0]
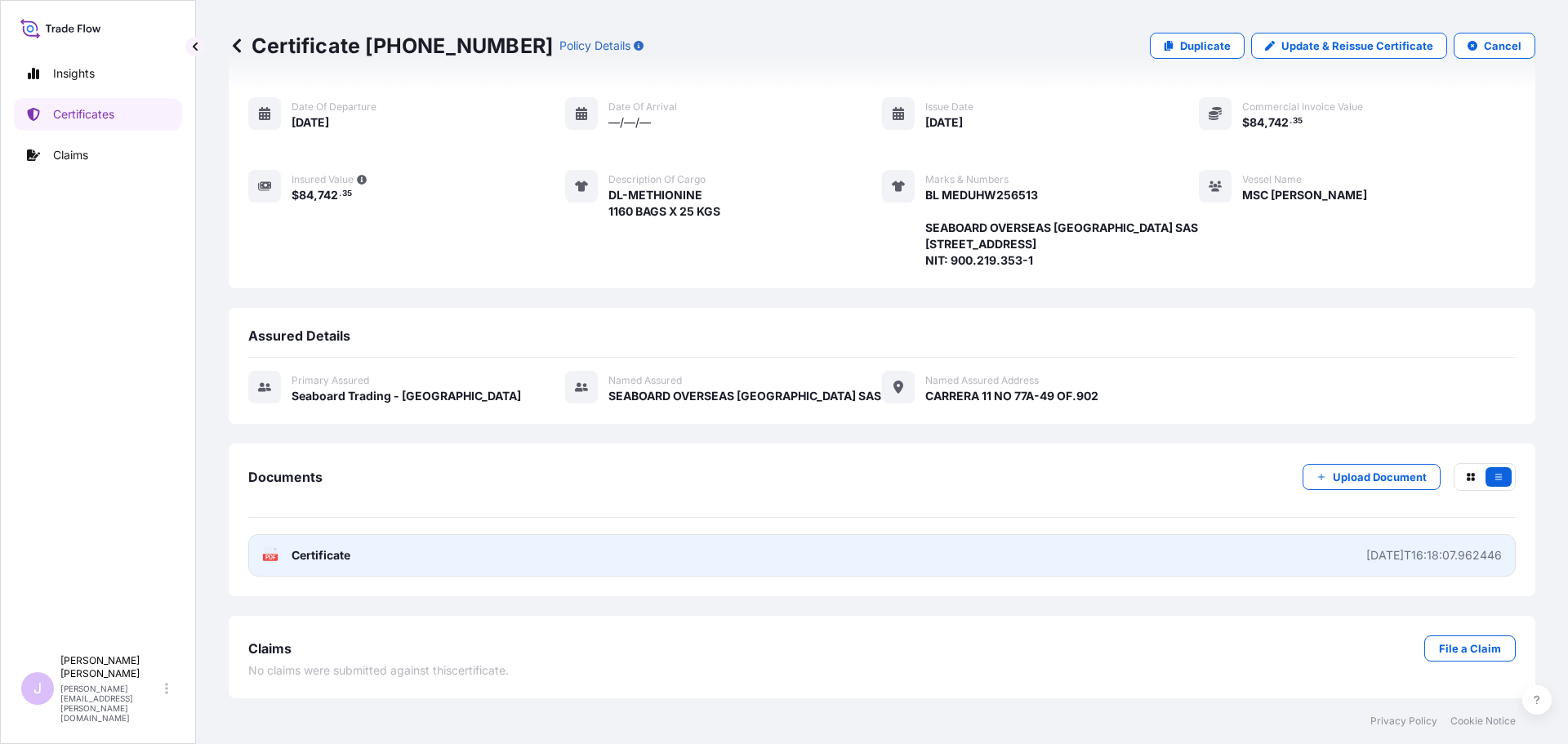
click at [717, 561] on link "PDF Certificate [DATE]T16:18:07.962446" at bounding box center [881, 555] width 1267 height 43
